Goal: Obtain resource: Obtain resource

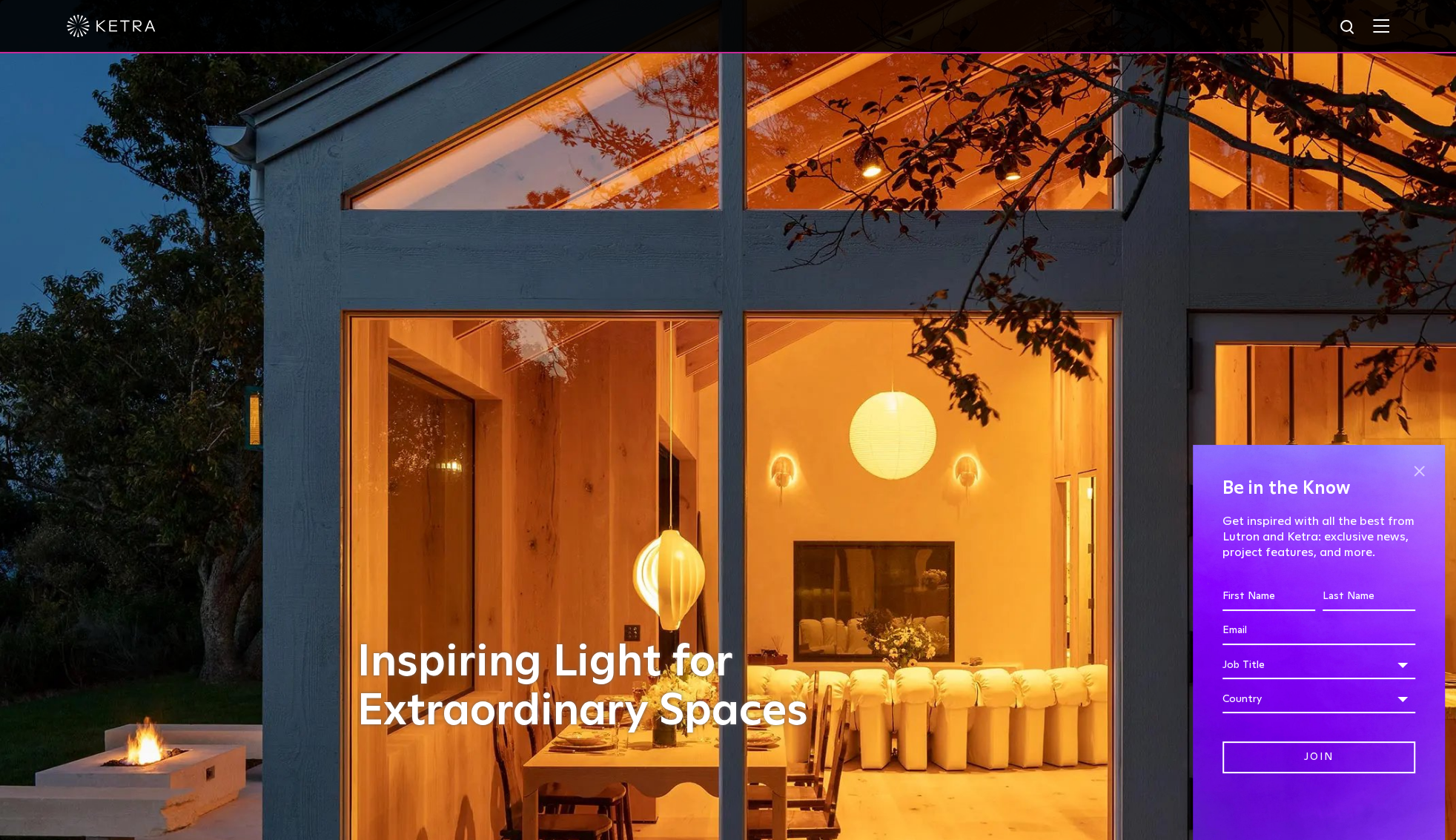
click at [1417, 473] on span at bounding box center [1419, 470] width 22 height 22
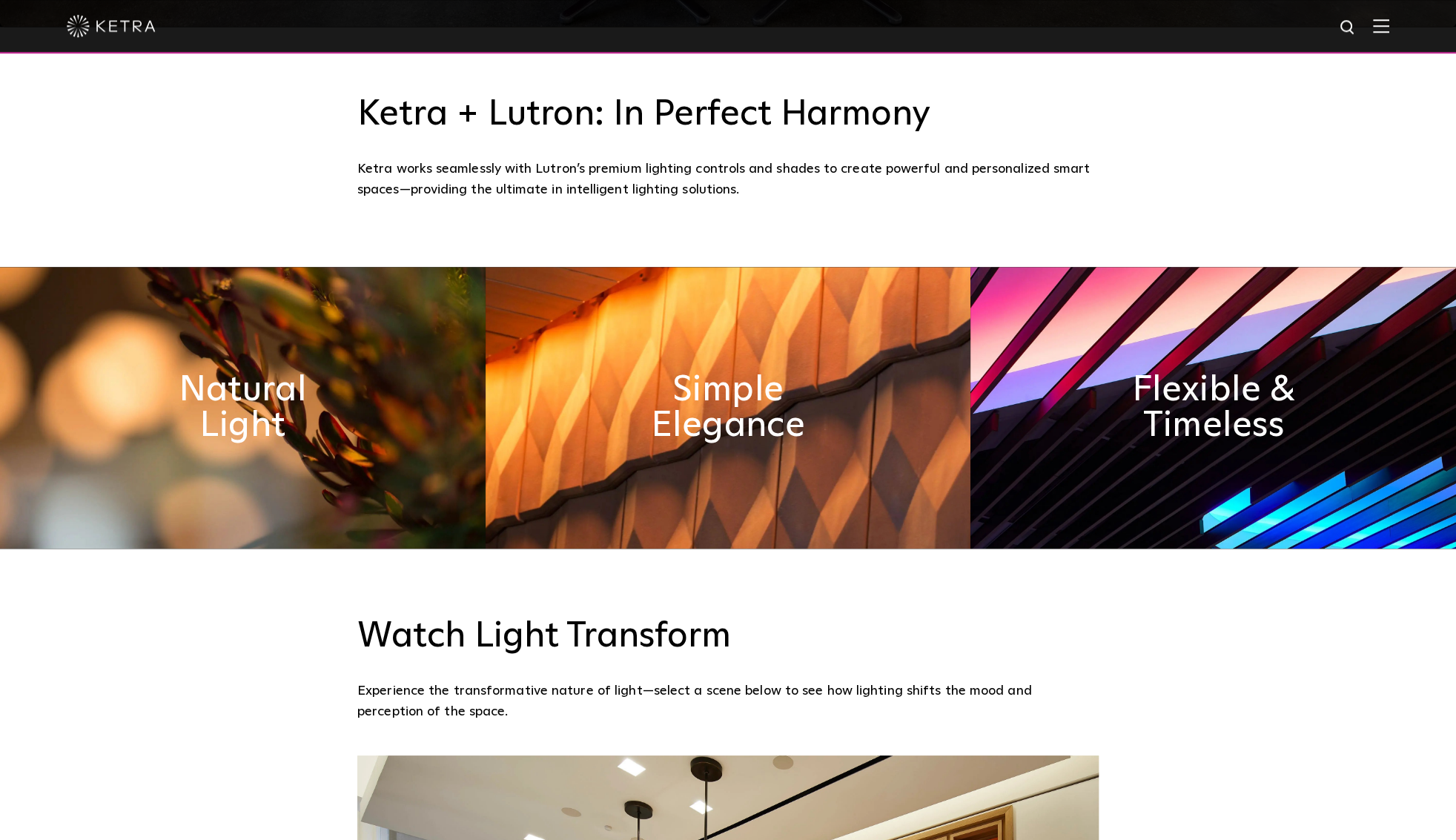
scroll to position [706, 0]
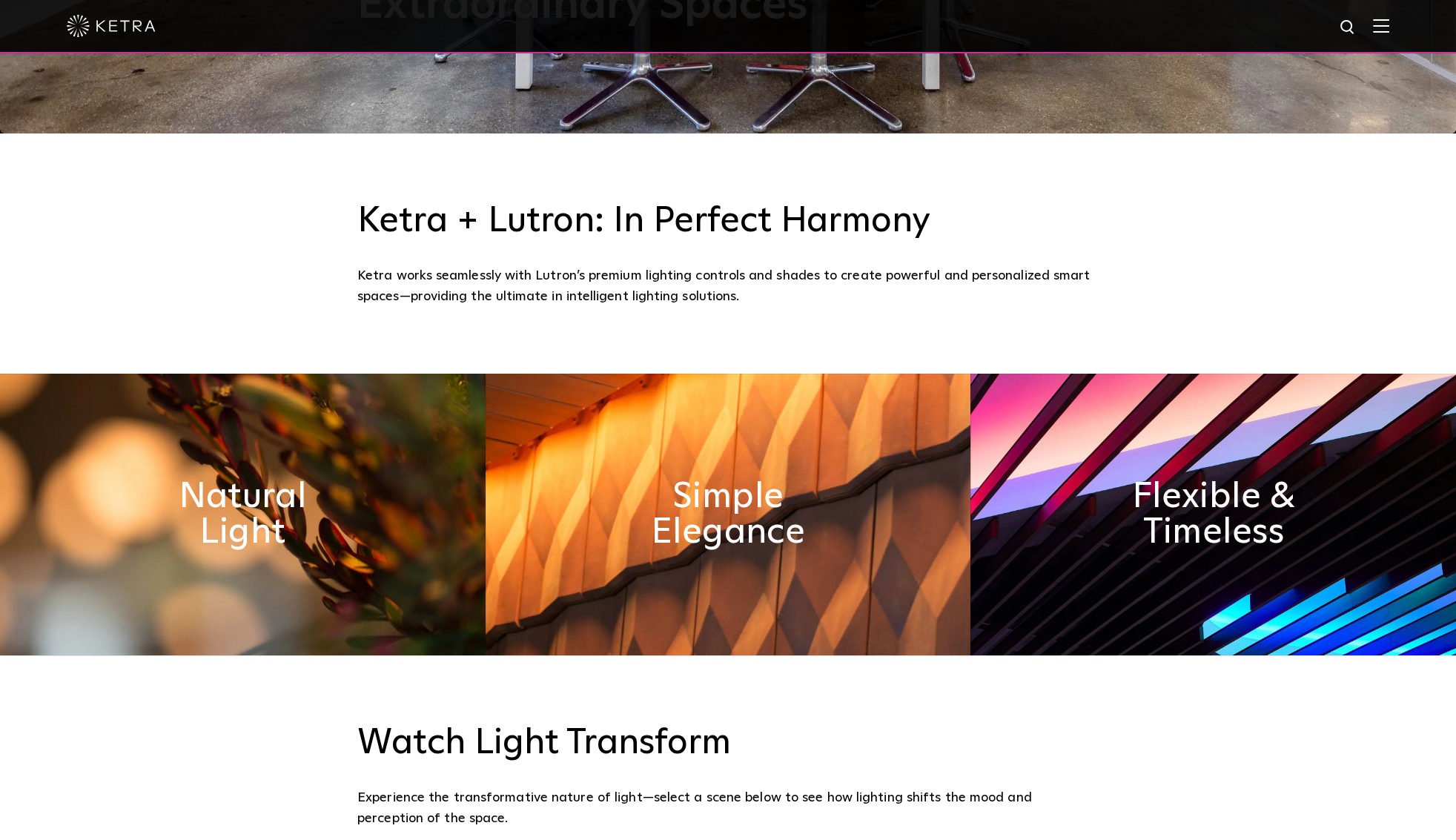
click at [338, 511] on img at bounding box center [242, 514] width 486 height 281
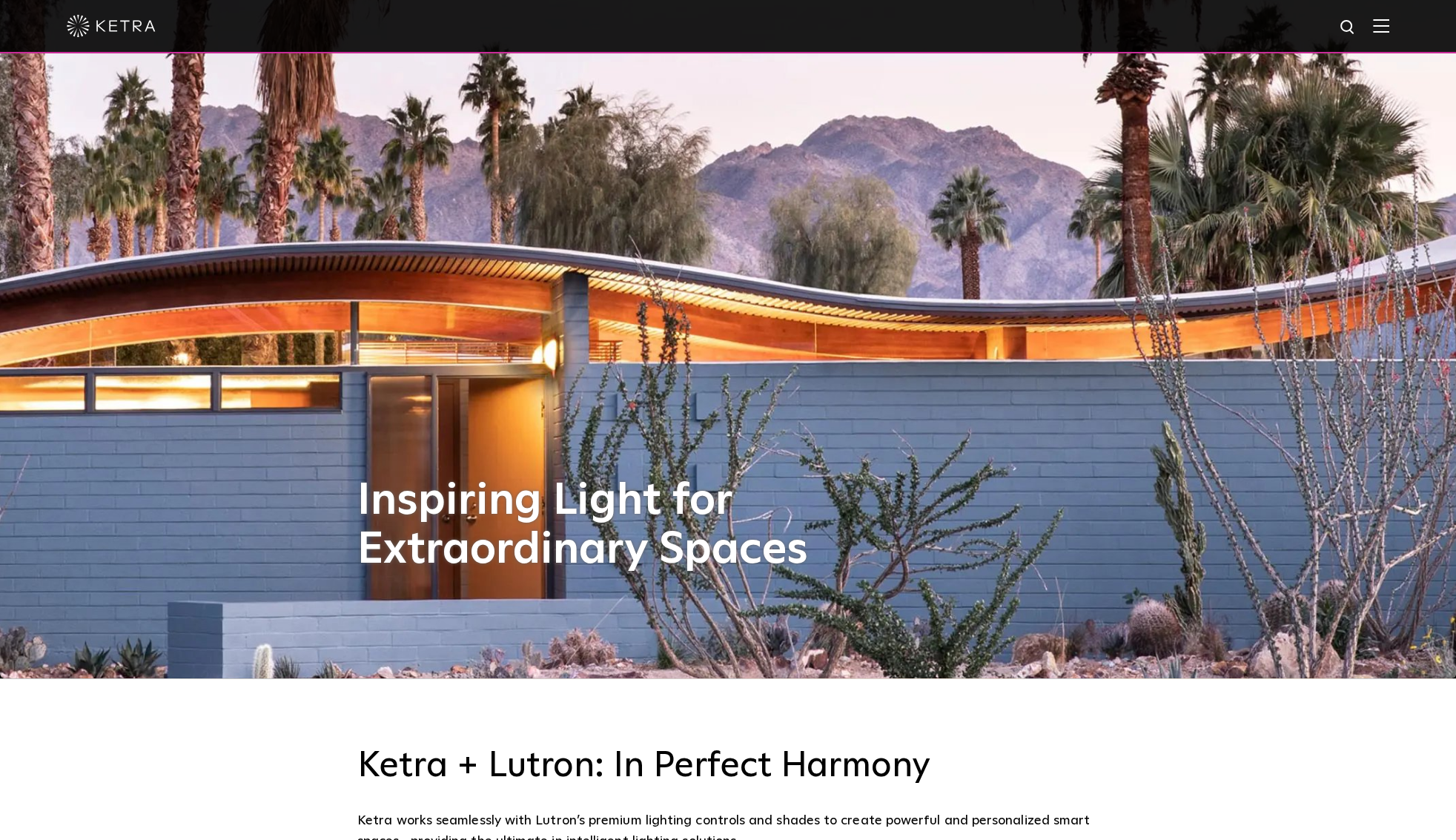
scroll to position [628, 0]
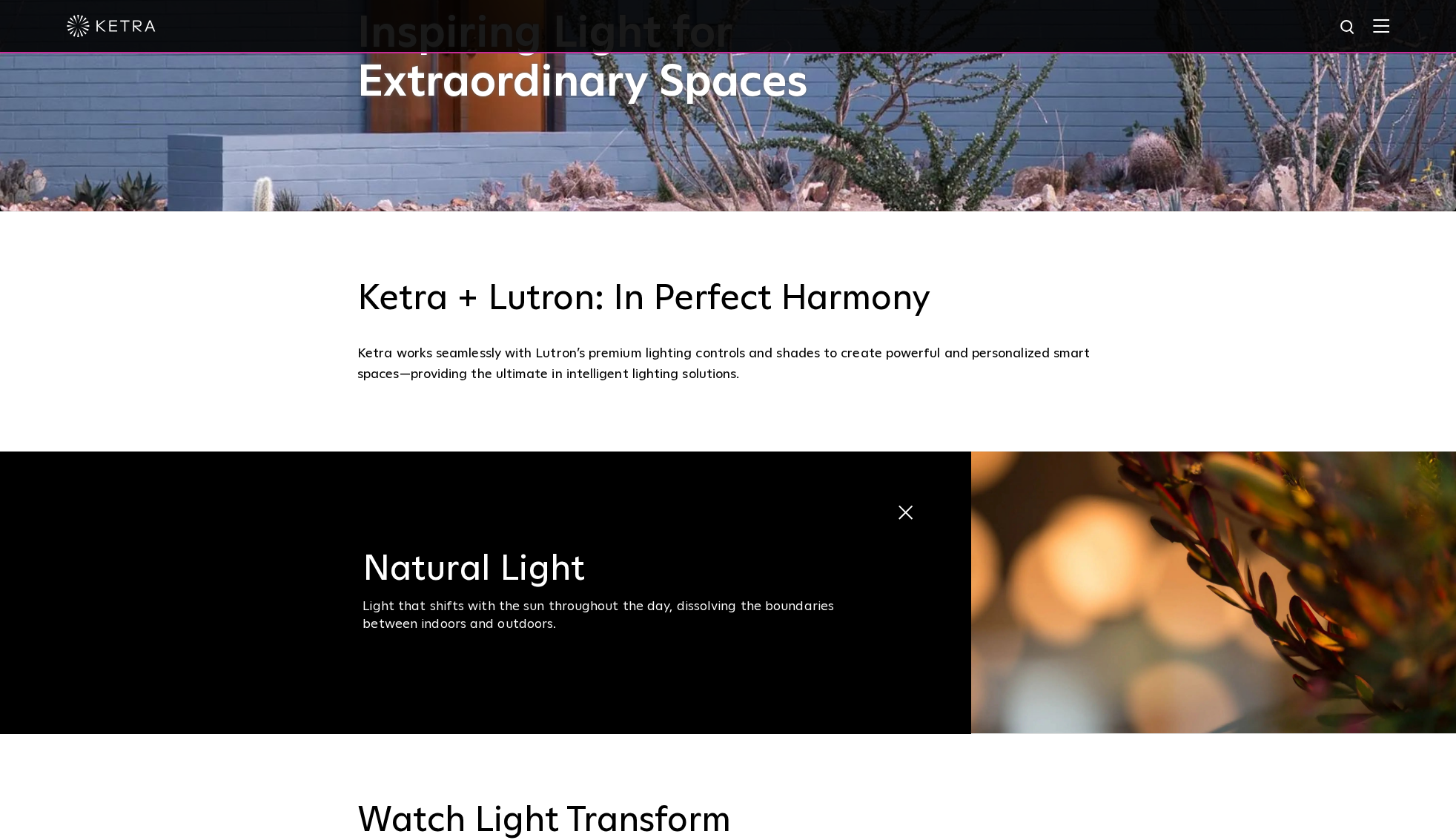
click at [362, 541] on span "Natural Light Light that shifts with the sun throughout the day, dissolving the…" at bounding box center [485, 592] width 970 height 281
click at [920, 508] on span at bounding box center [909, 513] width 26 height 26
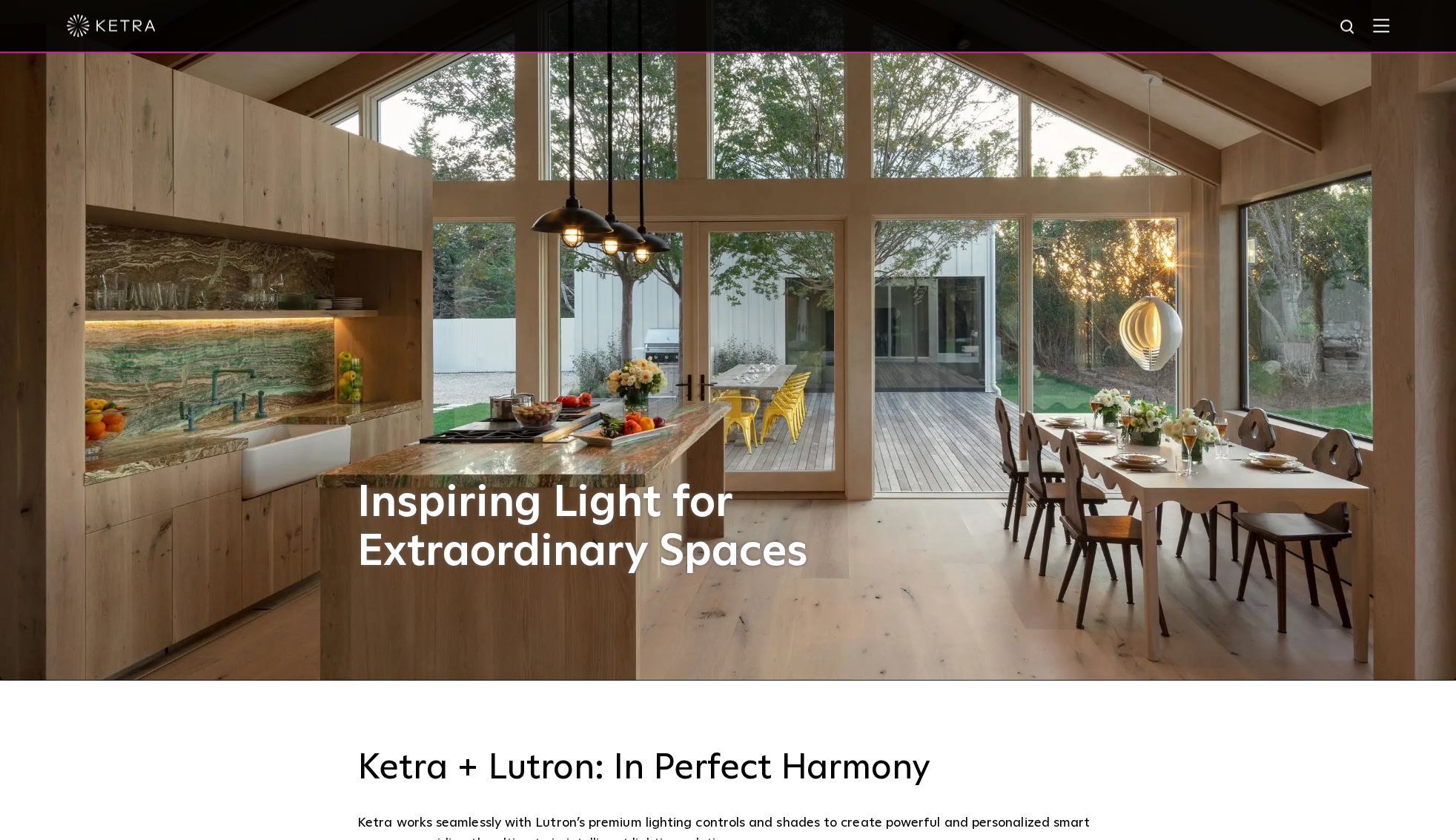
scroll to position [0, 0]
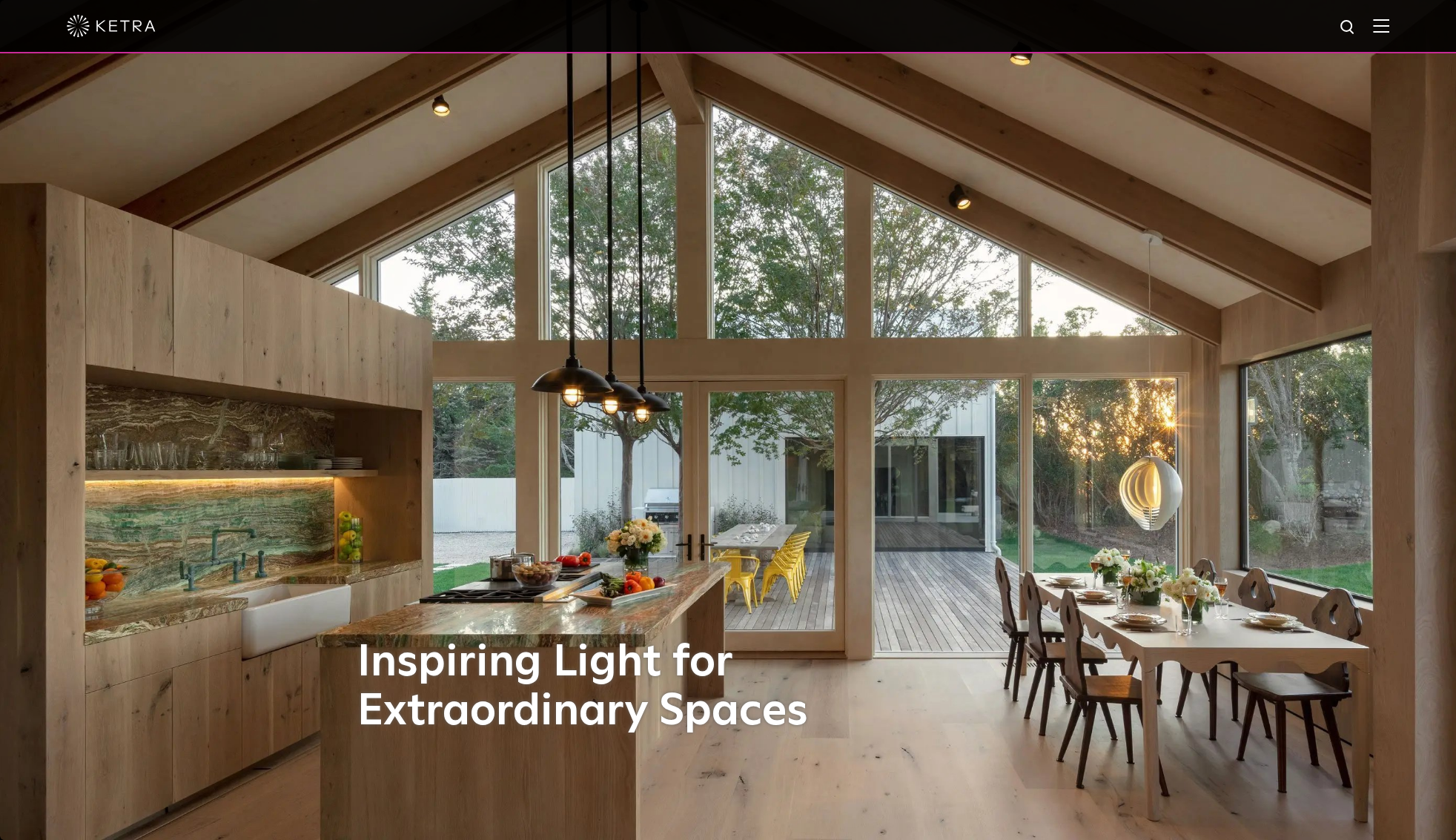
click at [1383, 21] on img at bounding box center [1381, 25] width 16 height 14
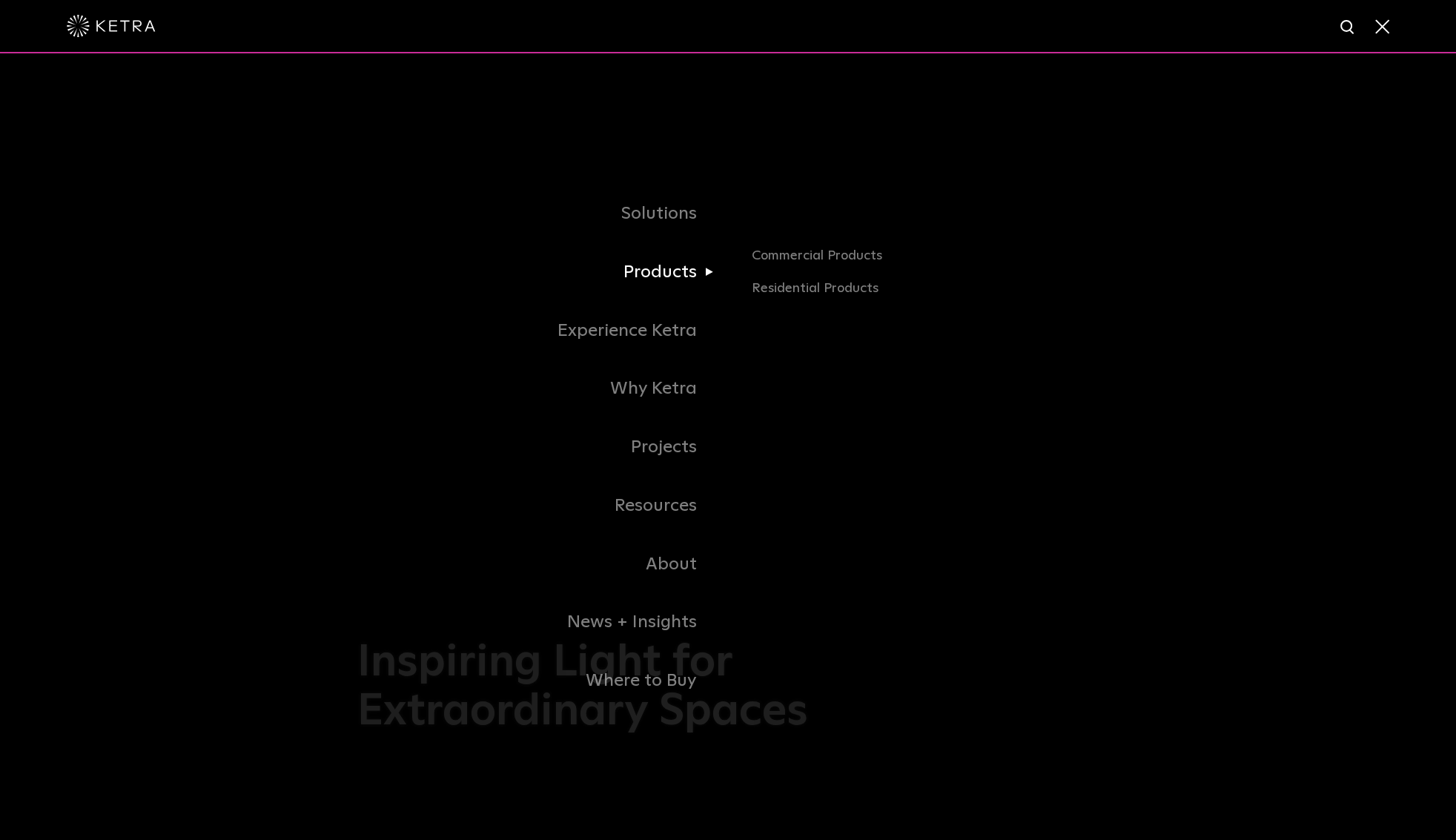
click at [642, 269] on link "Products" at bounding box center [542, 272] width 371 height 59
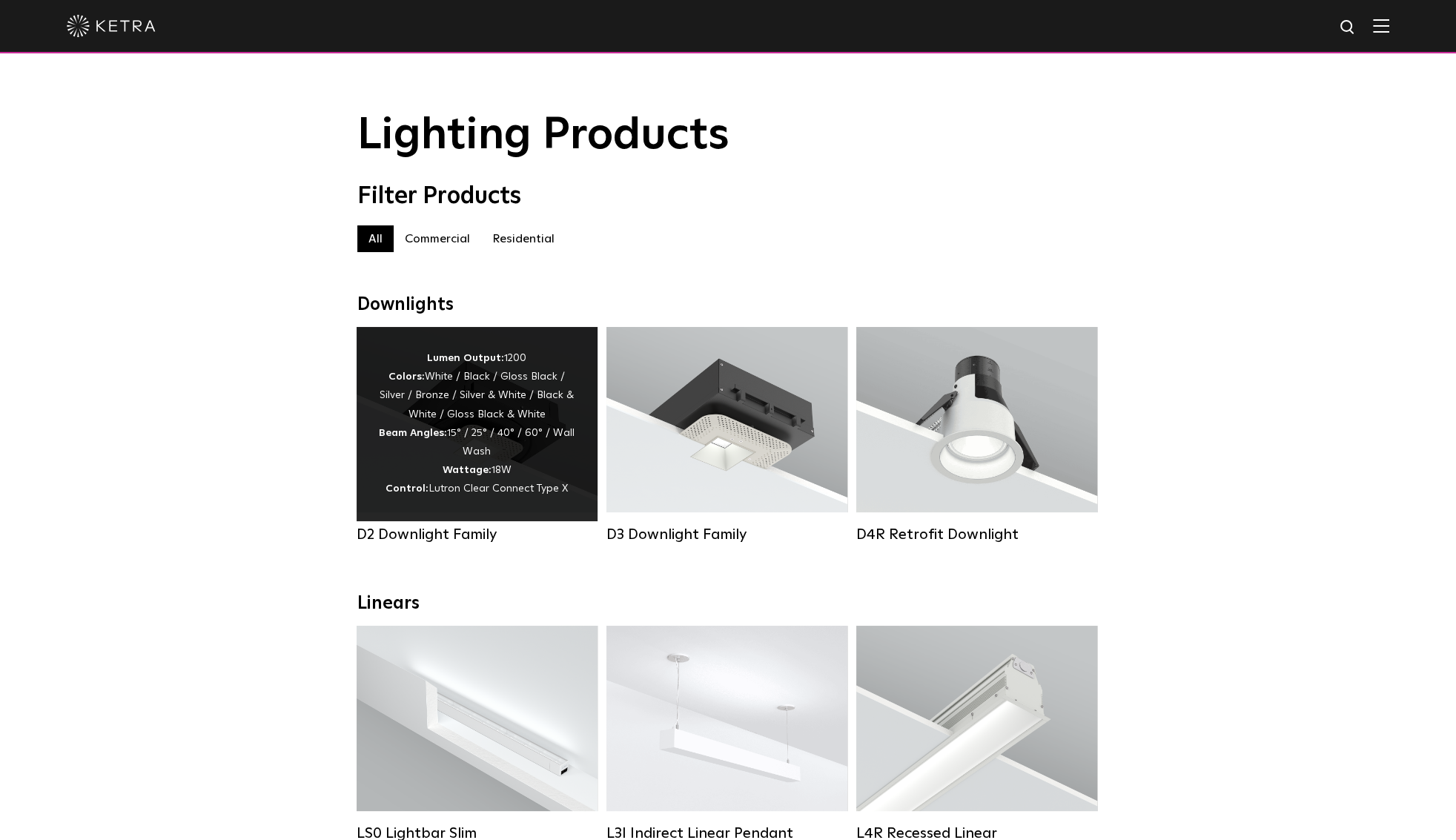
click at [541, 465] on div "Lumen Output: 1200 Colors: White / Black / Gloss Black / Silver / Bronze / Silv…" at bounding box center [477, 424] width 197 height 150
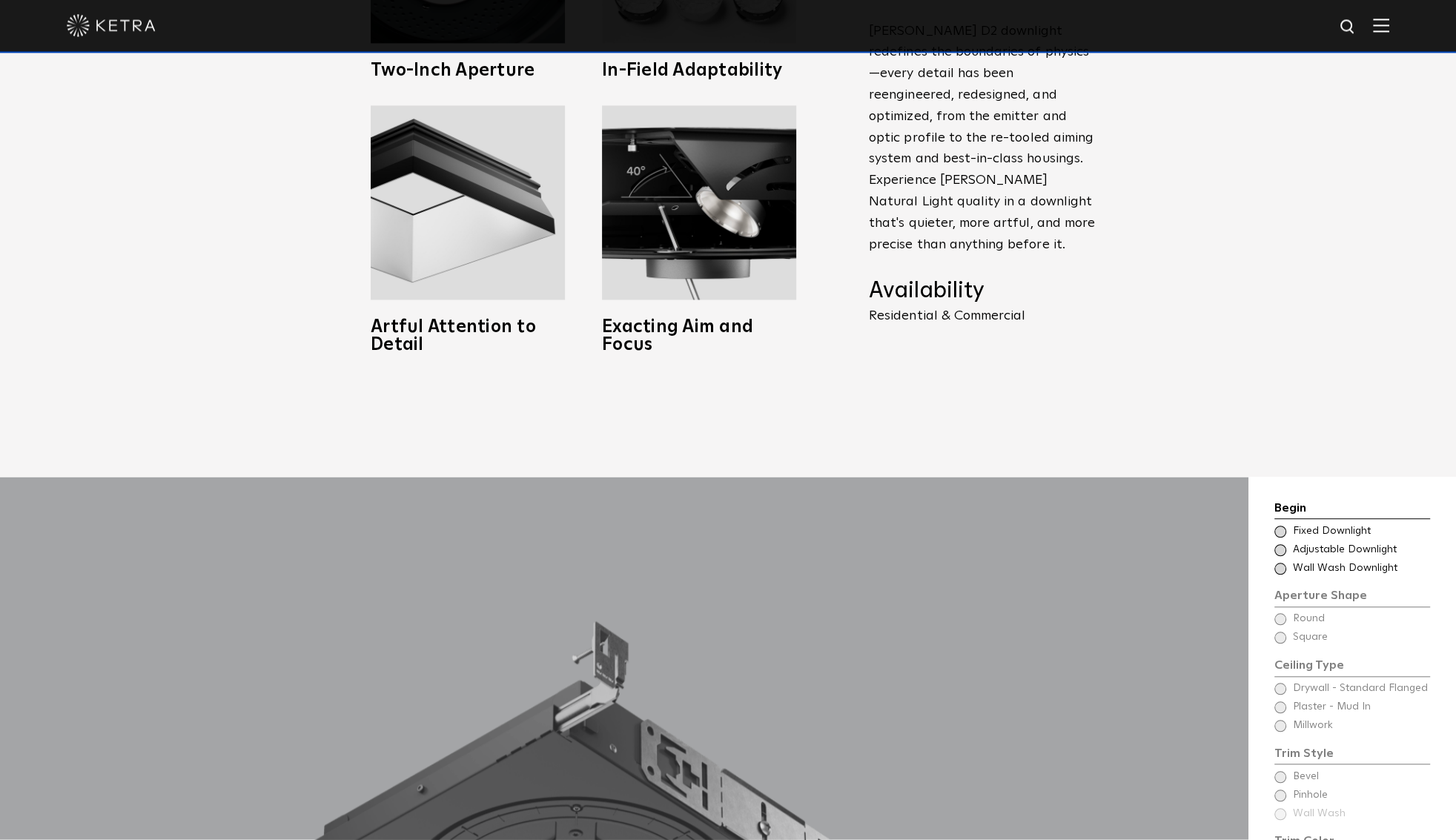
scroll to position [1167, 0]
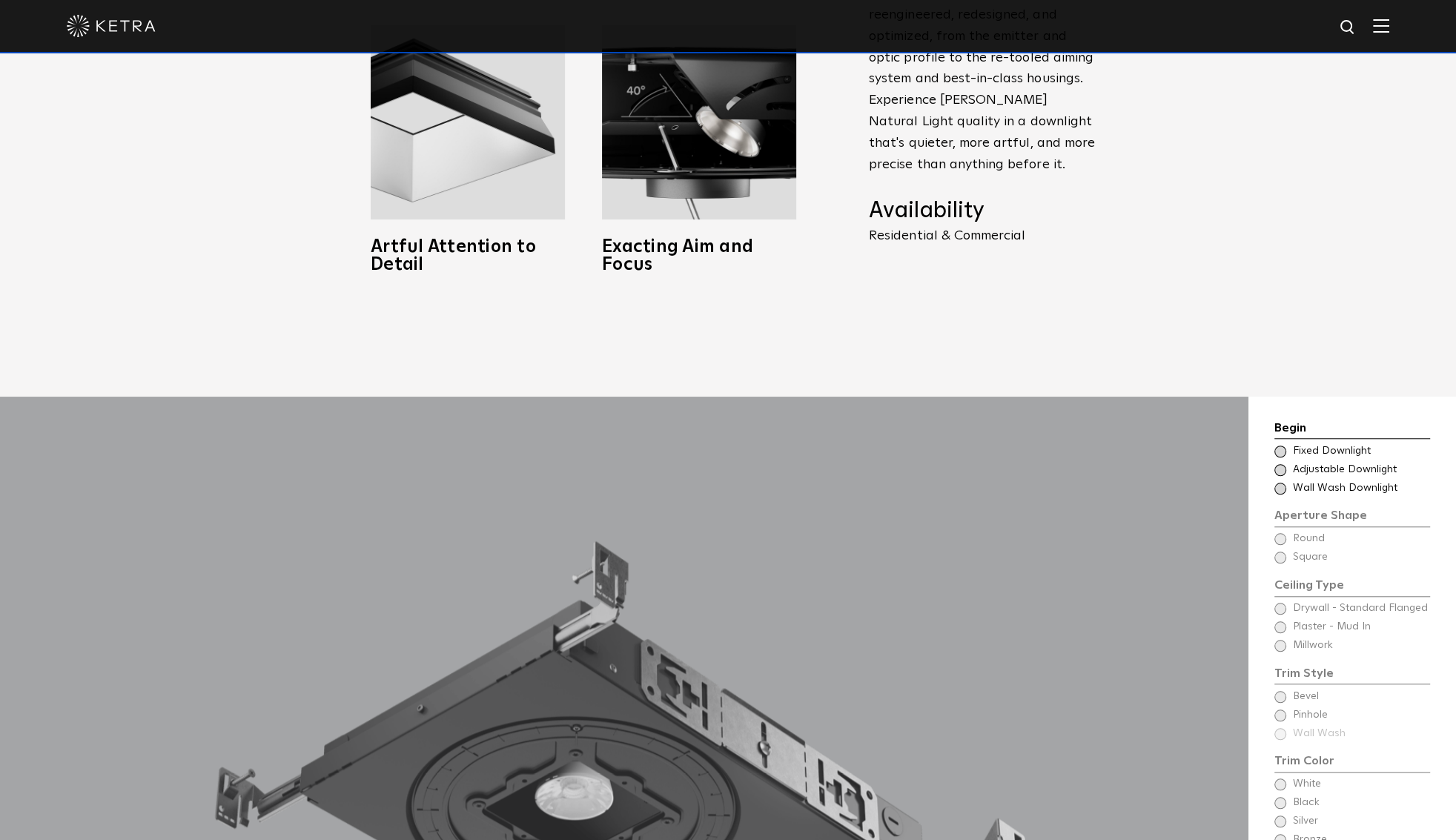
click at [1295, 481] on span "Wall Wash Downlight" at bounding box center [1360, 488] width 135 height 15
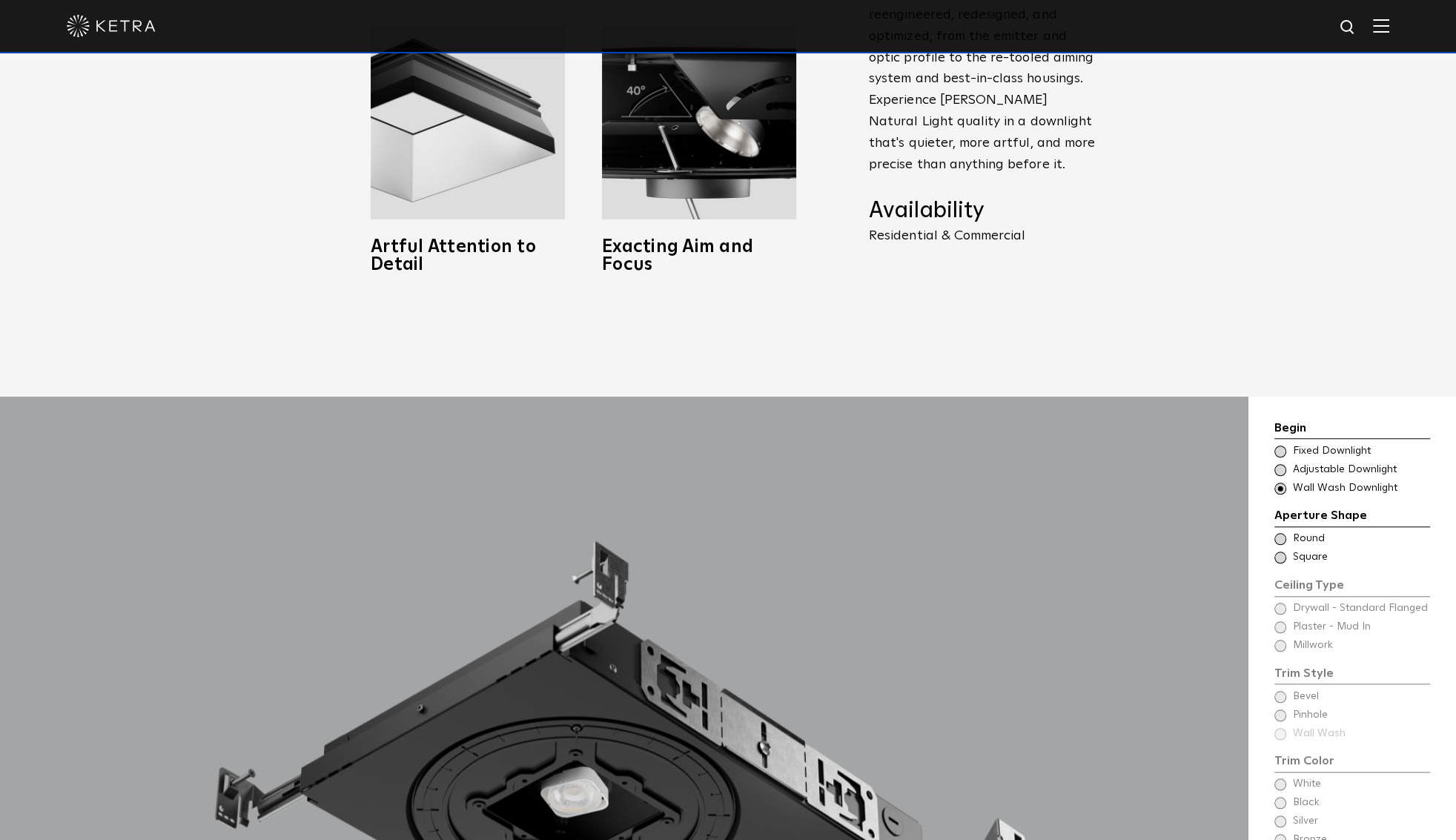
click at [1312, 550] on span "Square" at bounding box center [1360, 556] width 135 height 15
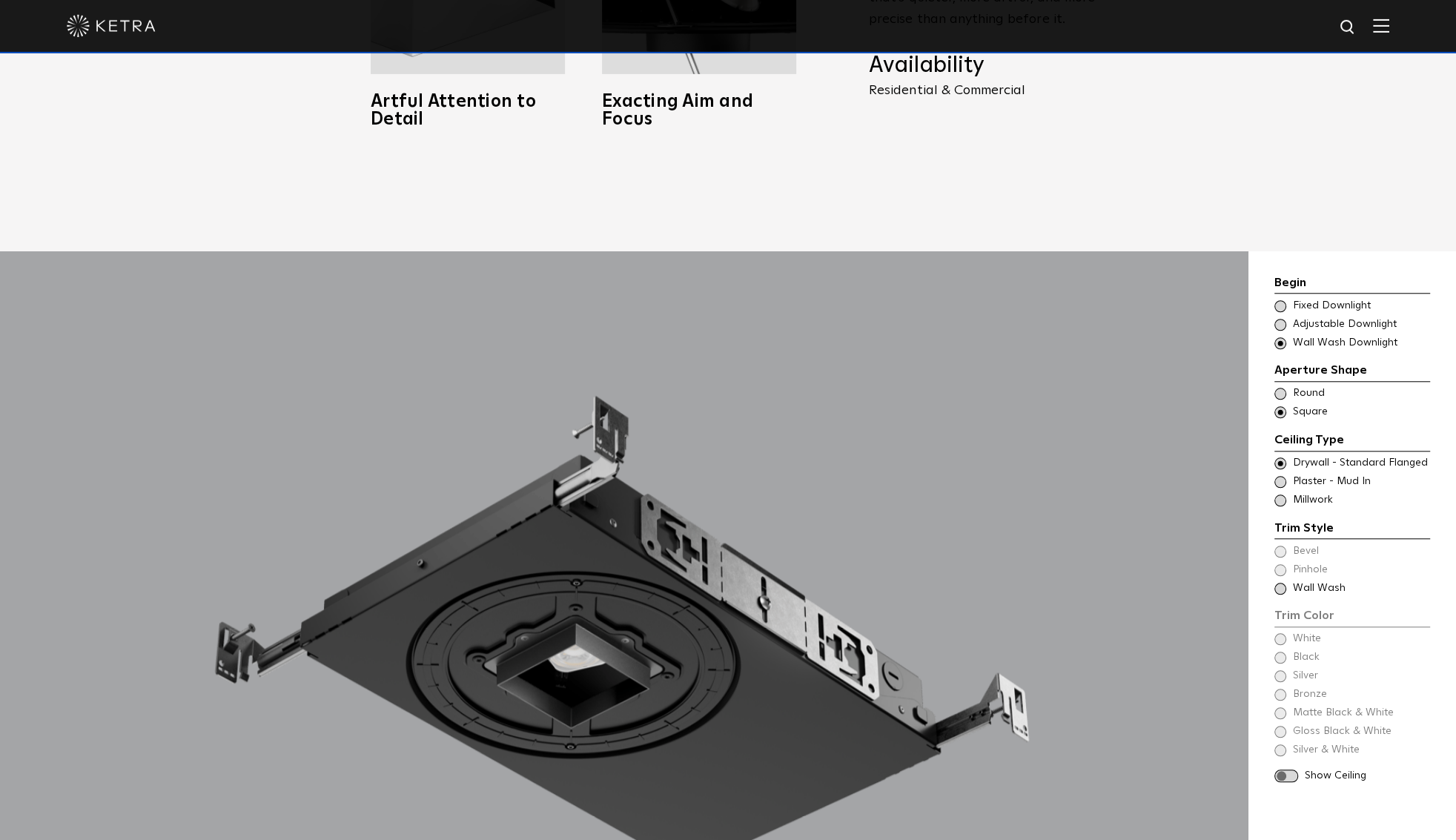
scroll to position [1323, 0]
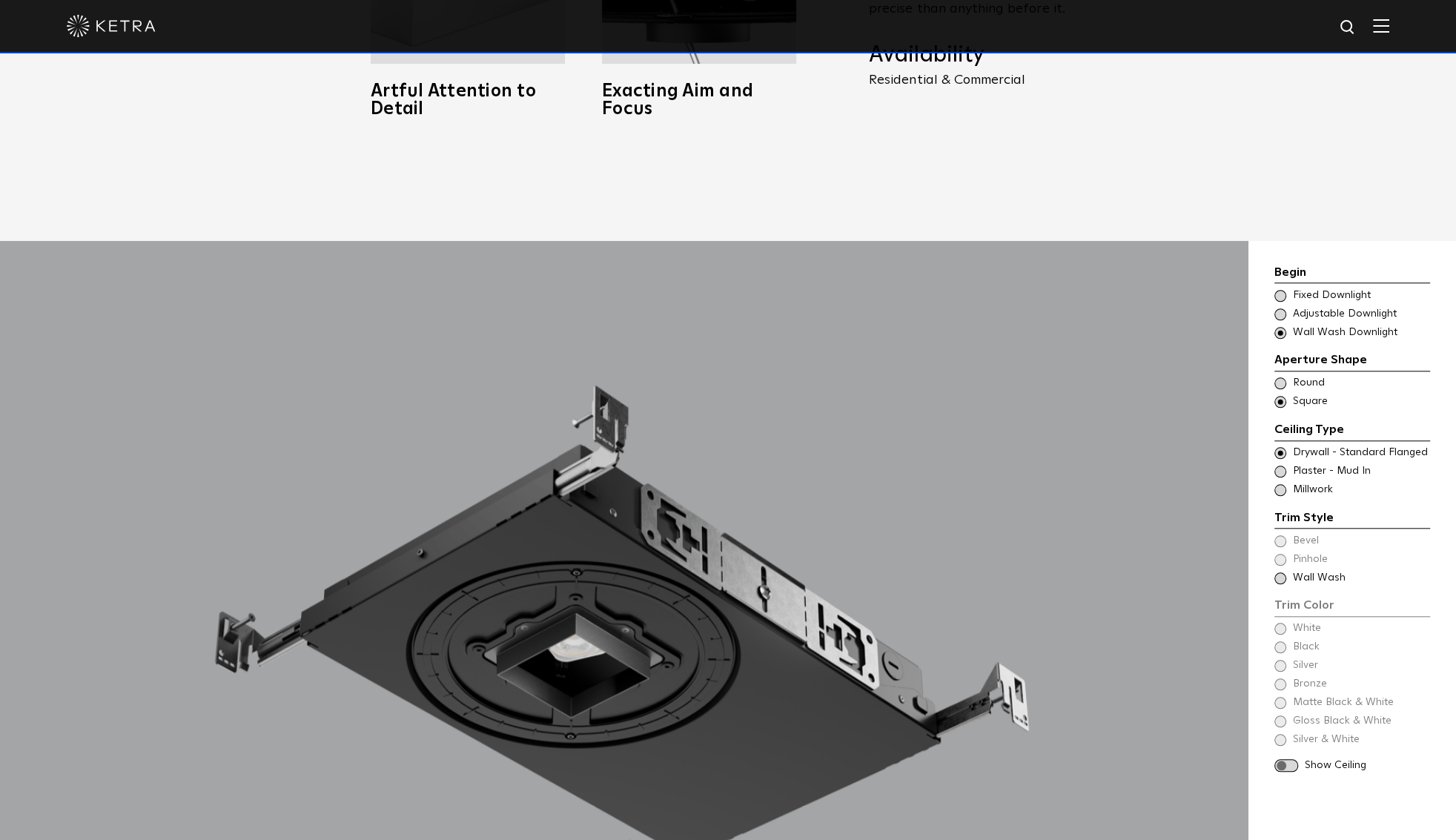
click at [1301, 482] on span "Millwork" at bounding box center [1360, 489] width 135 height 15
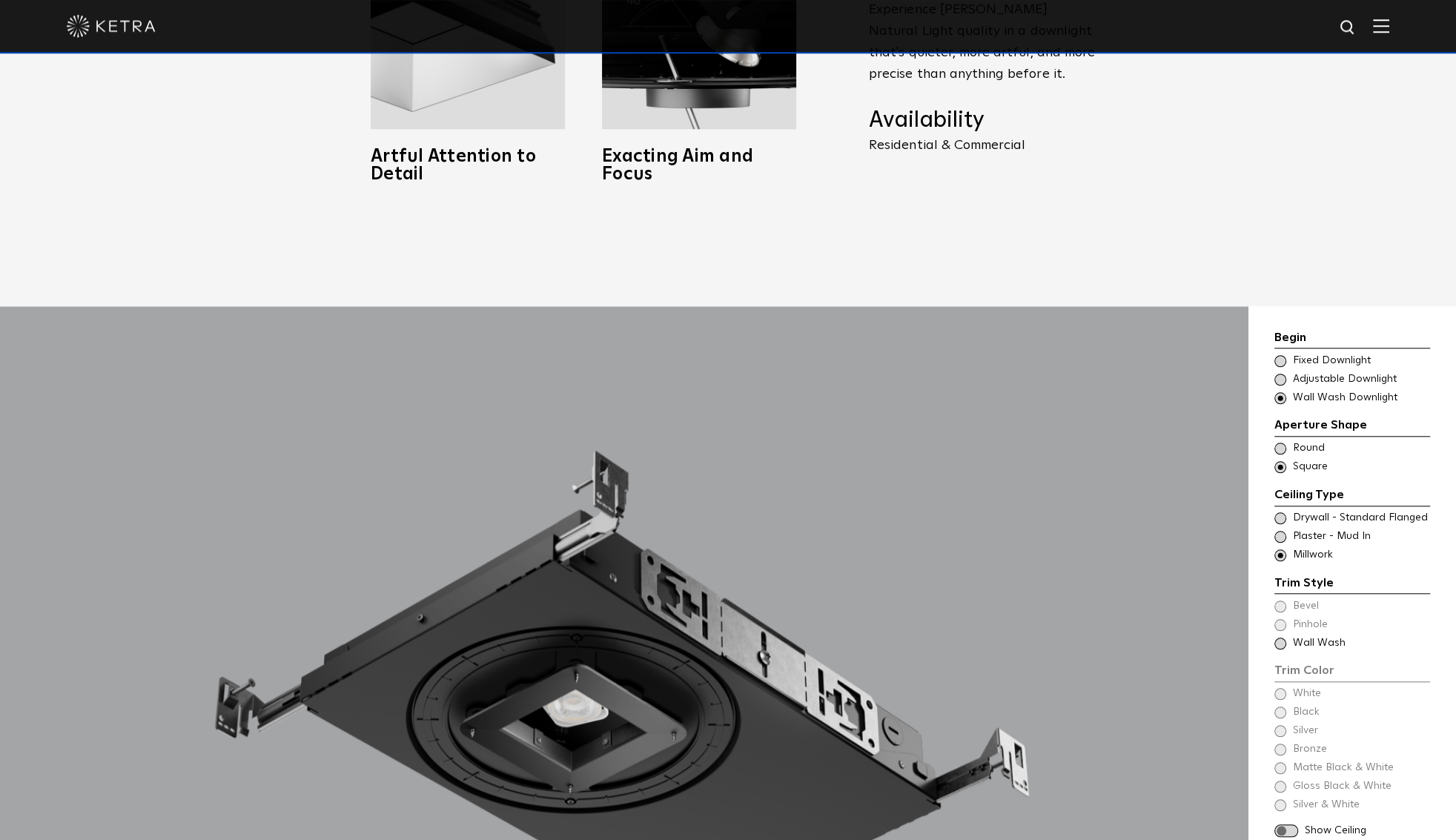
scroll to position [1401, 0]
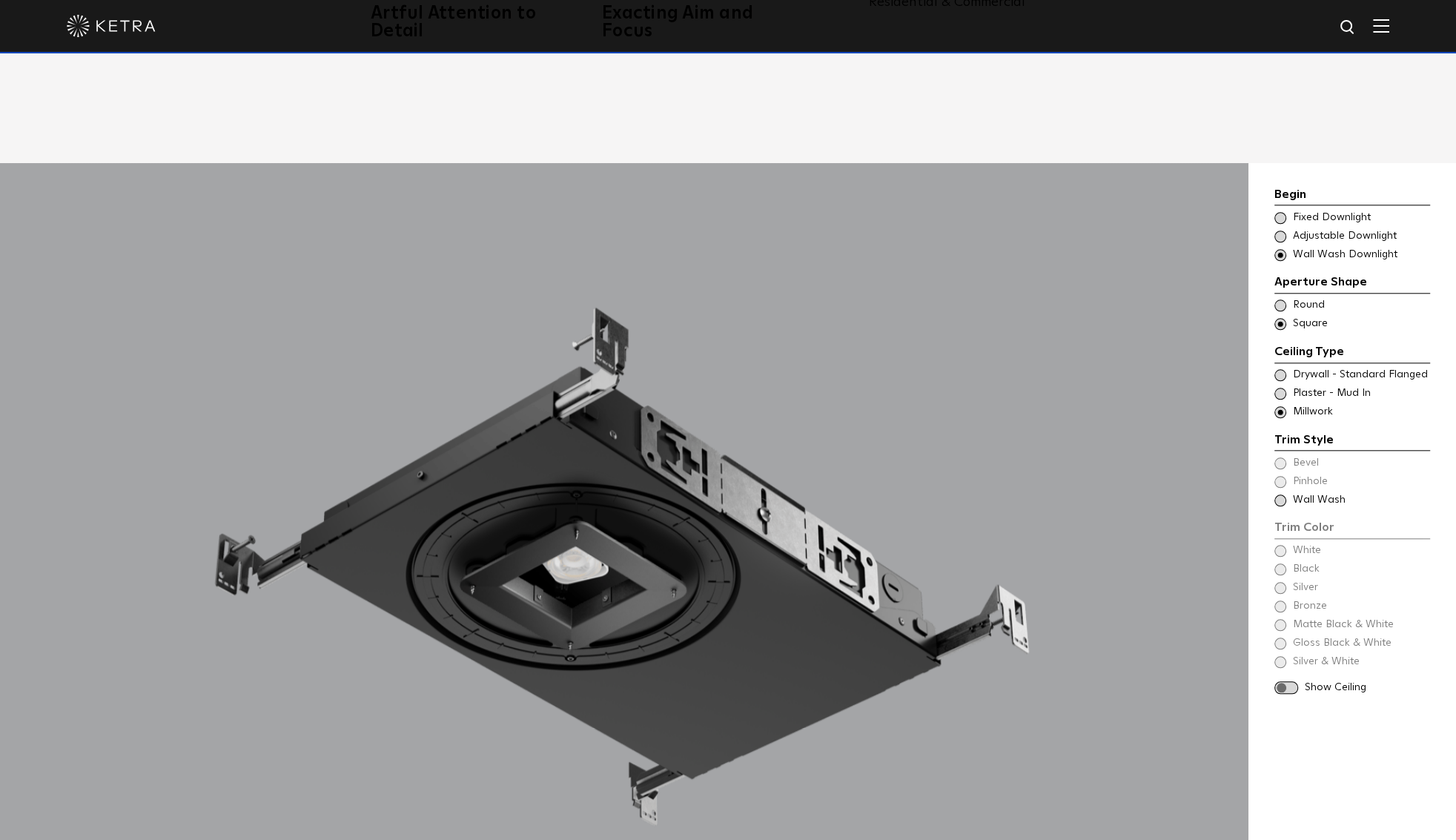
click at [1318, 493] on span "Wall Wash" at bounding box center [1360, 500] width 135 height 15
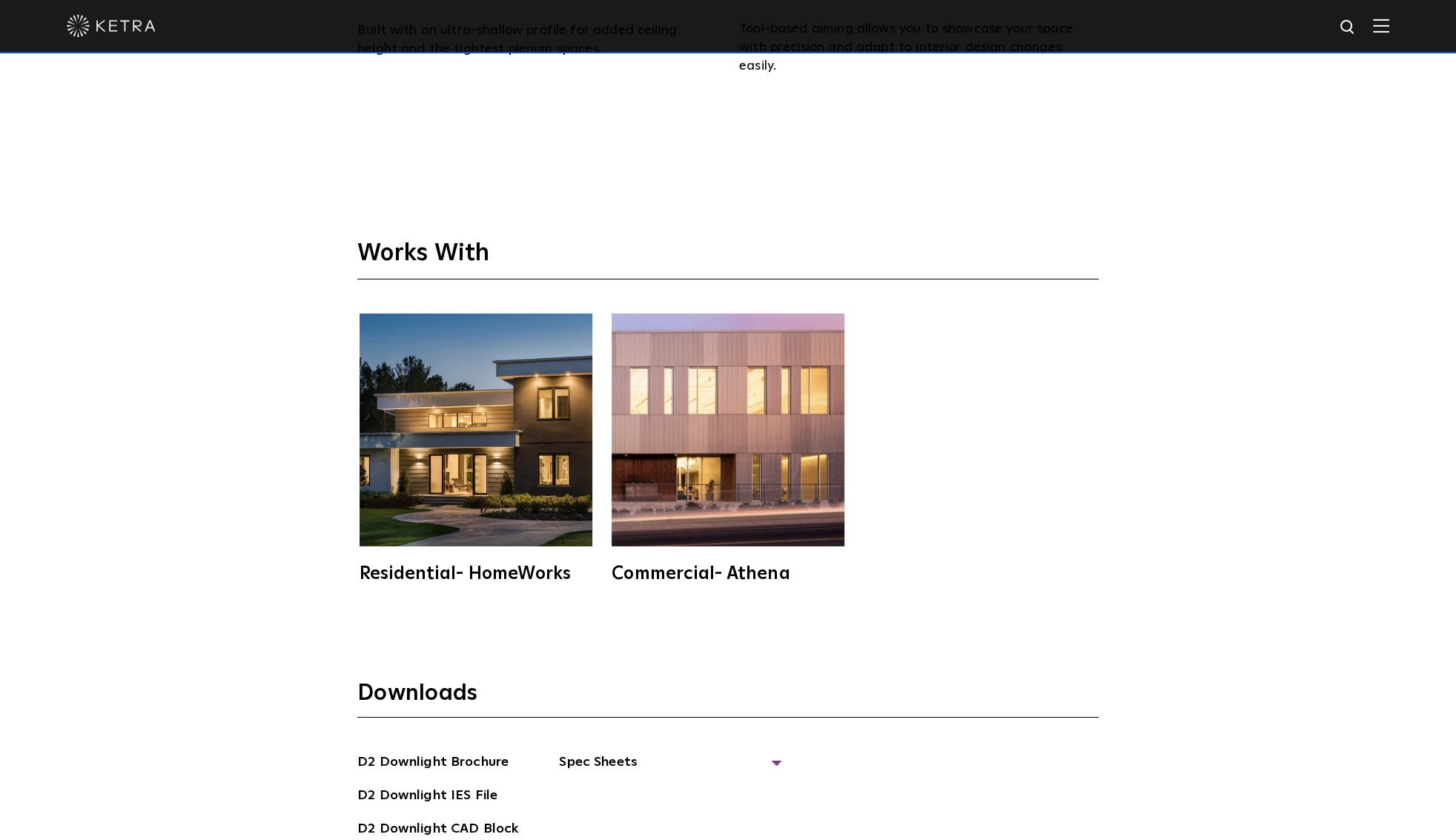
scroll to position [4202, 0]
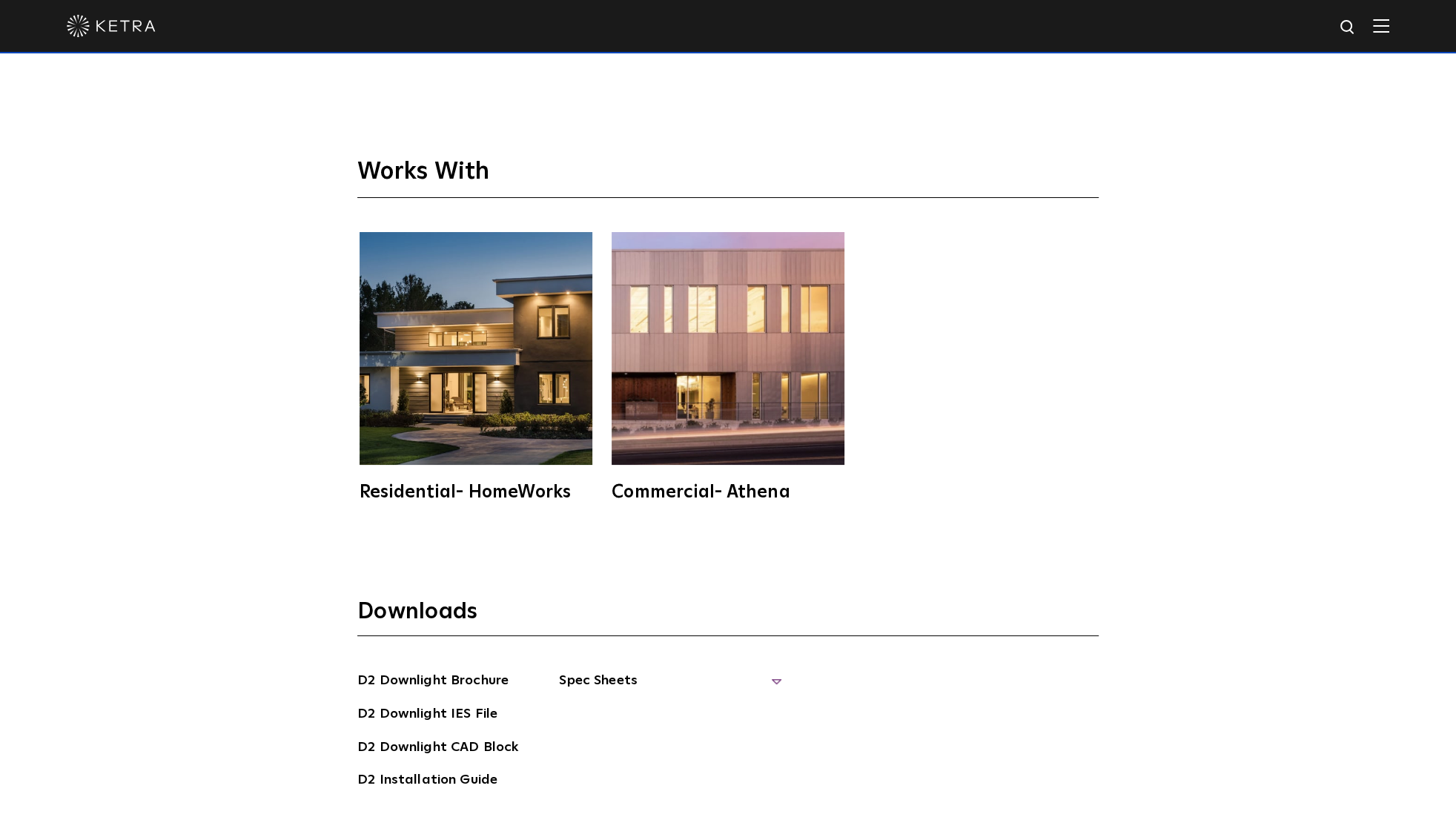
click at [574, 670] on span "Spec Sheets" at bounding box center [670, 686] width 223 height 33
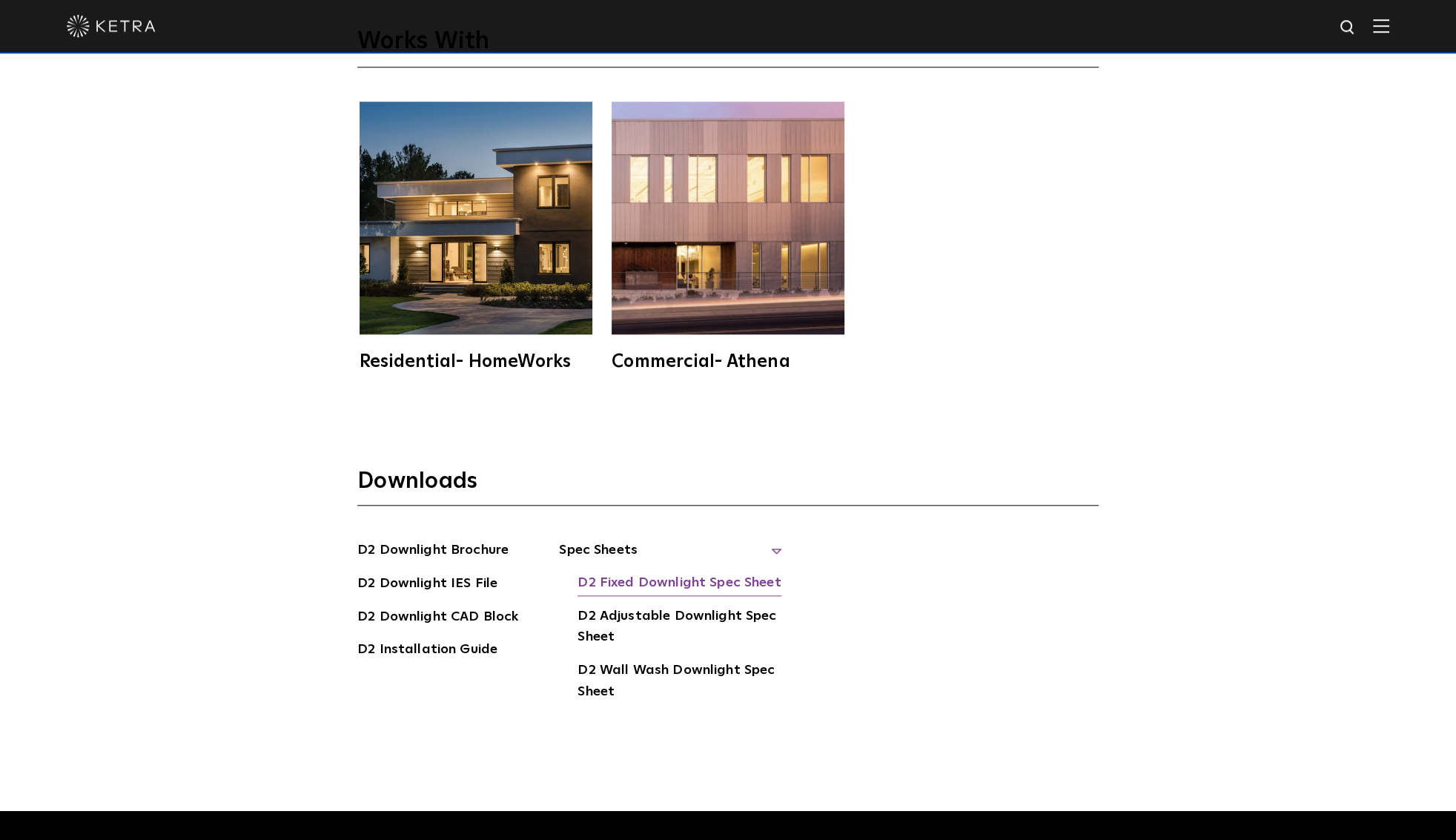
scroll to position [4358, 0]
